Goal: Download file/media

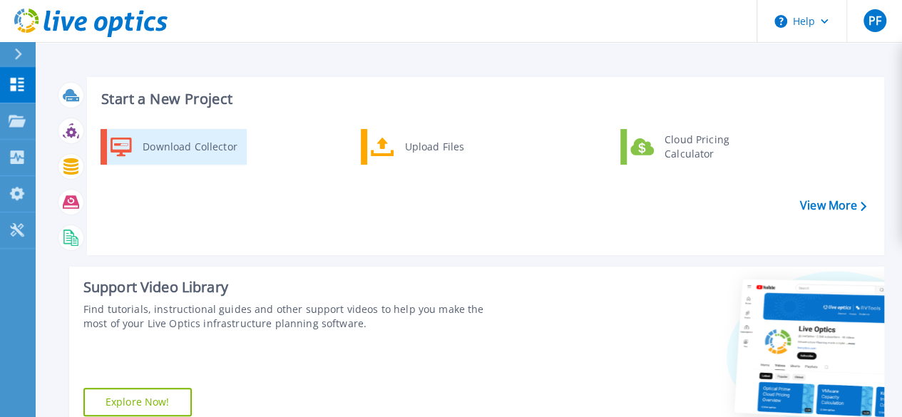
click at [206, 155] on div "Download Collector" at bounding box center [190, 147] width 108 height 29
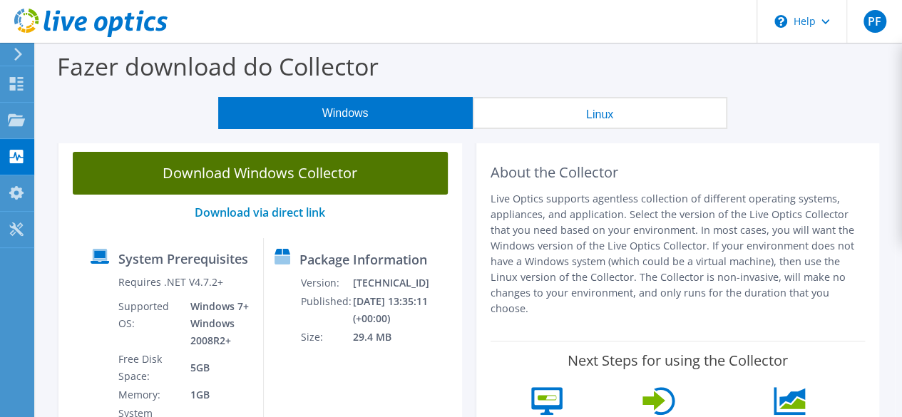
click at [288, 181] on link "Download Windows Collector" at bounding box center [260, 173] width 375 height 43
